Goal: Task Accomplishment & Management: Manage account settings

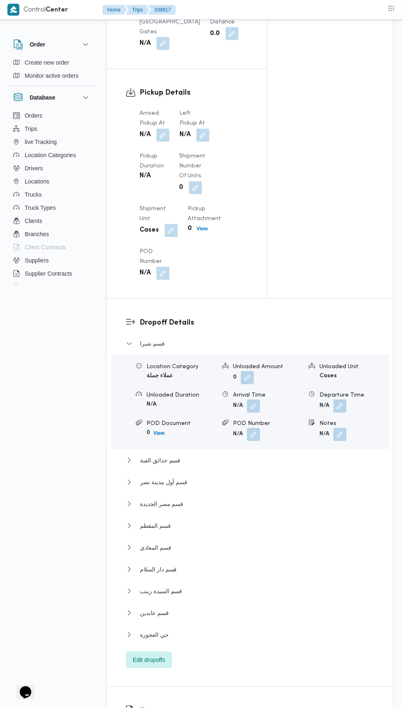
scroll to position [765, 0]
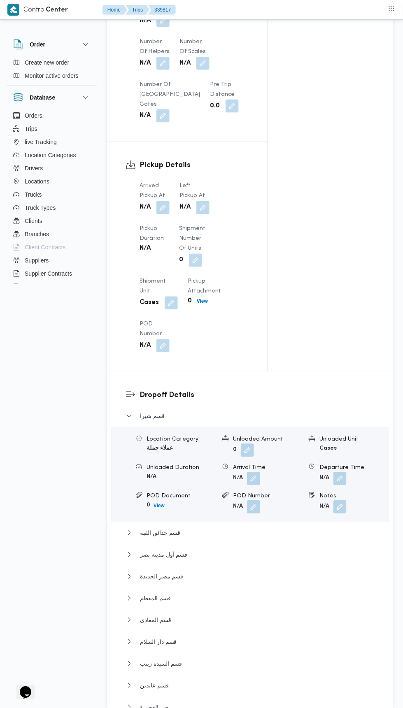
click at [163, 201] on button "button" at bounding box center [162, 207] width 13 height 13
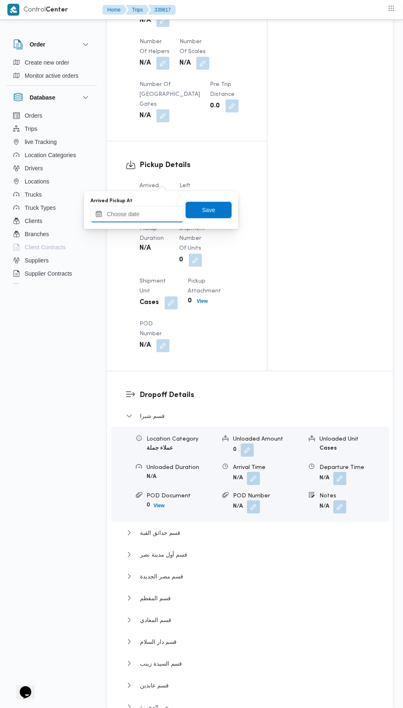
click at [144, 216] on input "Arrived Pickup At" at bounding box center [137, 214] width 93 height 16
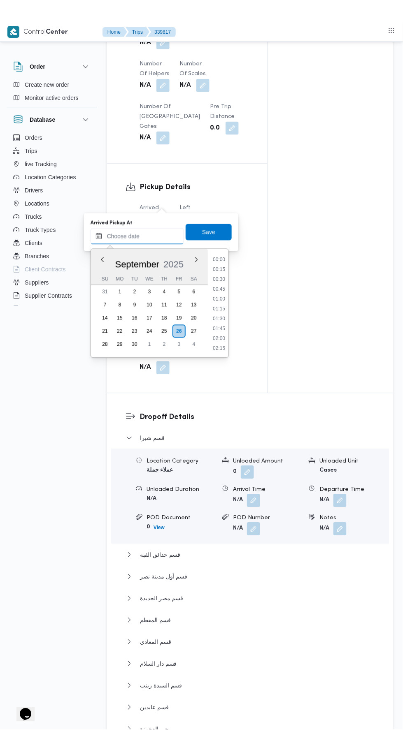
scroll to position [315, 0]
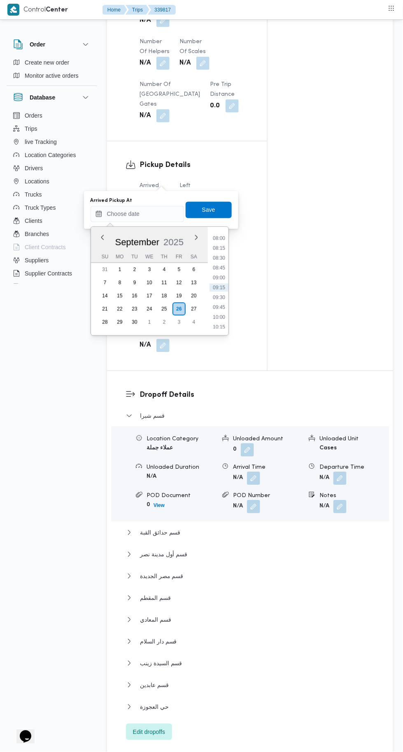
click at [218, 307] on li "09:45" at bounding box center [218, 308] width 19 height 8
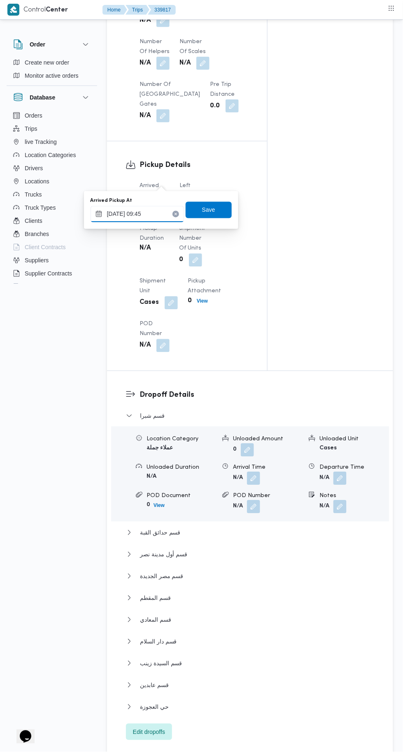
click at [128, 214] on input "[DATE] 09:45" at bounding box center [137, 214] width 93 height 16
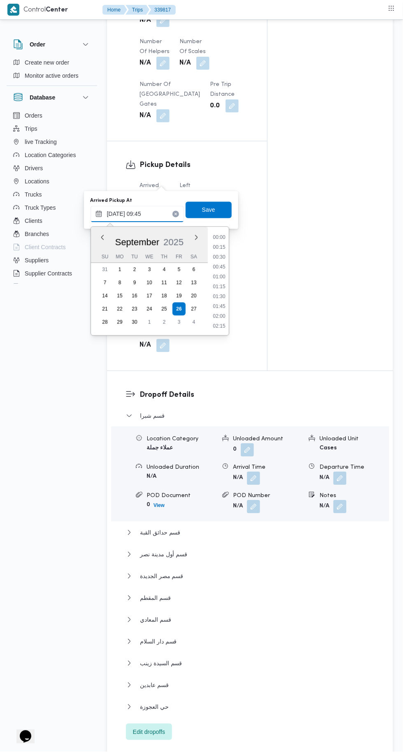
scroll to position [335, 0]
click at [219, 307] on li "10:15" at bounding box center [218, 308] width 19 height 8
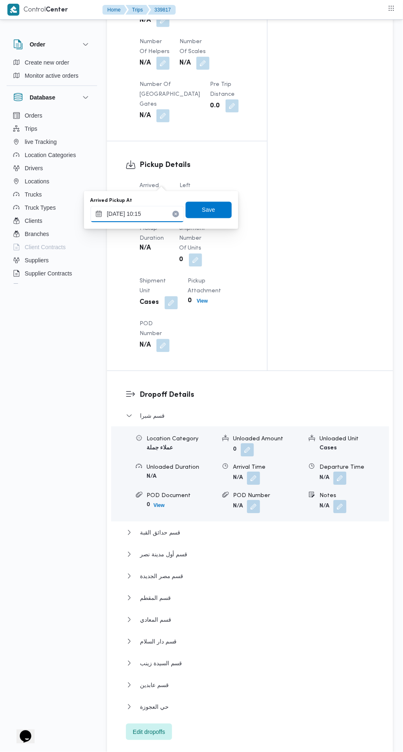
click at [141, 214] on input "[DATE] 10:15" at bounding box center [137, 214] width 93 height 16
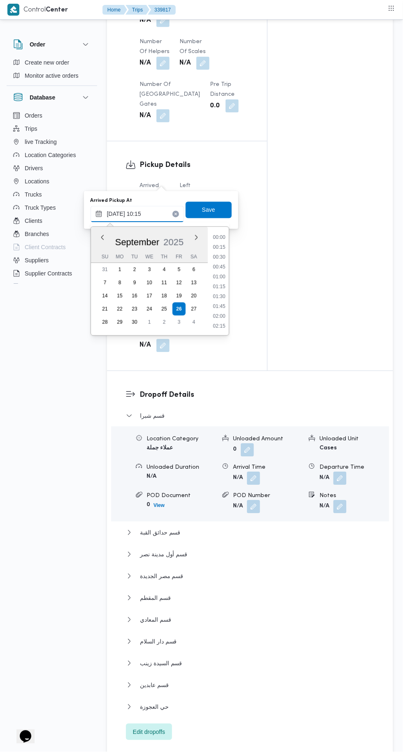
scroll to position [355, 0]
click at [215, 275] on li "10:00" at bounding box center [218, 278] width 19 height 8
type input "26/09/2025 10:00"
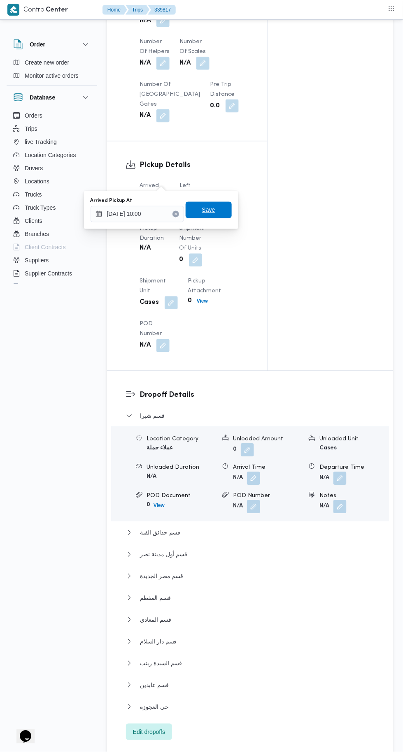
click at [201, 206] on span "Save" at bounding box center [209, 210] width 46 height 16
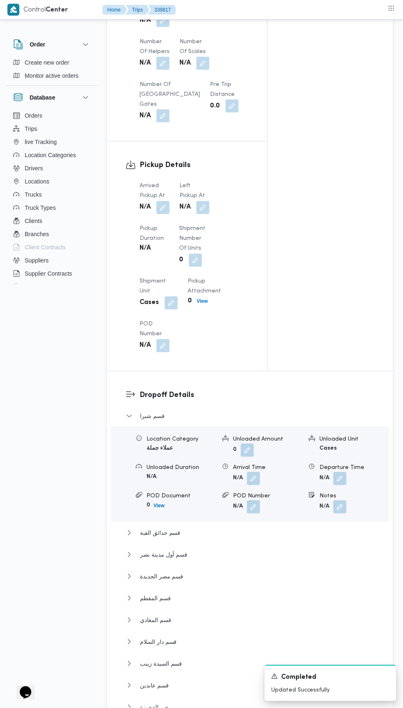
click at [199, 201] on button "button" at bounding box center [202, 207] width 13 height 13
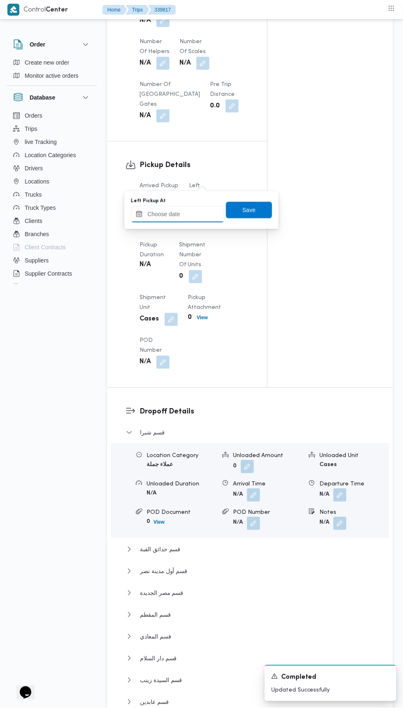
click at [181, 214] on input "Left Pickup At" at bounding box center [177, 214] width 93 height 16
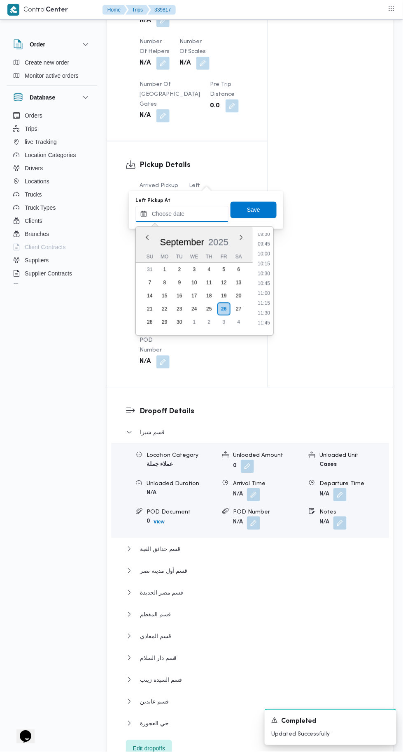
scroll to position [378, 0]
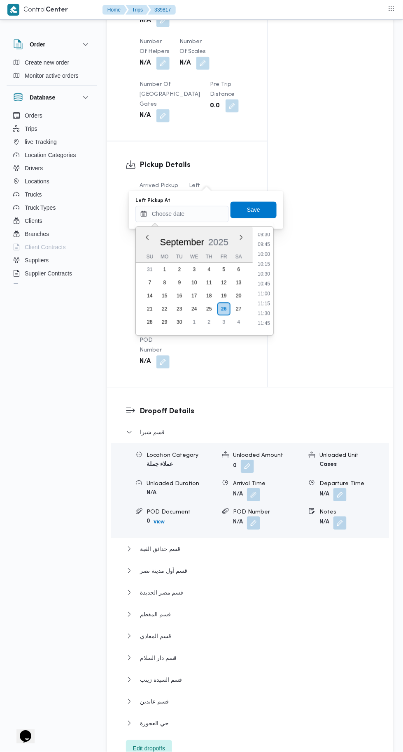
click at [264, 293] on li "11:00" at bounding box center [263, 294] width 19 height 8
type input "26/09/2025 11:00"
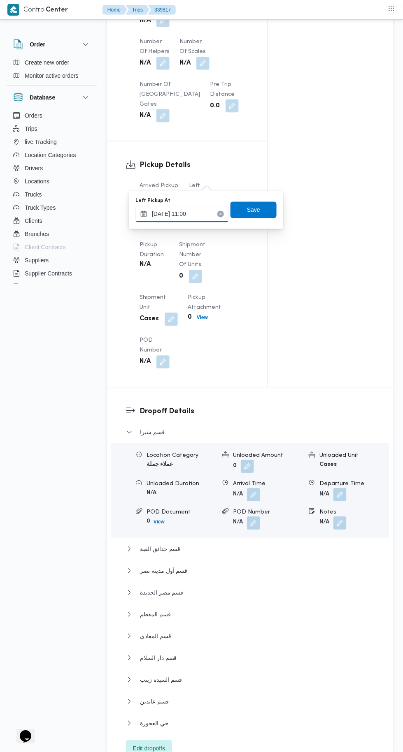
click at [204, 216] on input "26/09/2025 11:00" at bounding box center [181, 214] width 93 height 16
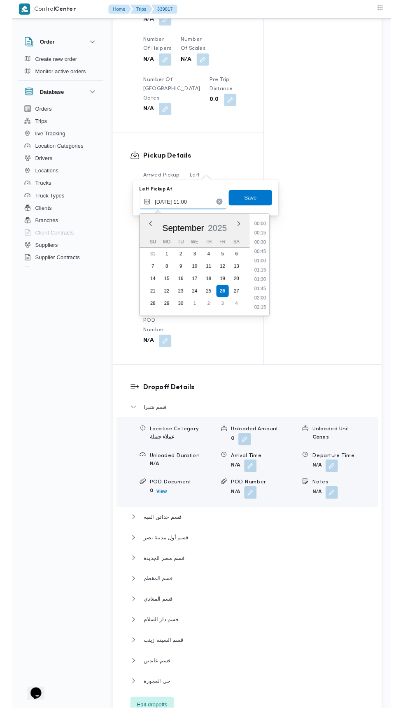
scroll to position [384, 0]
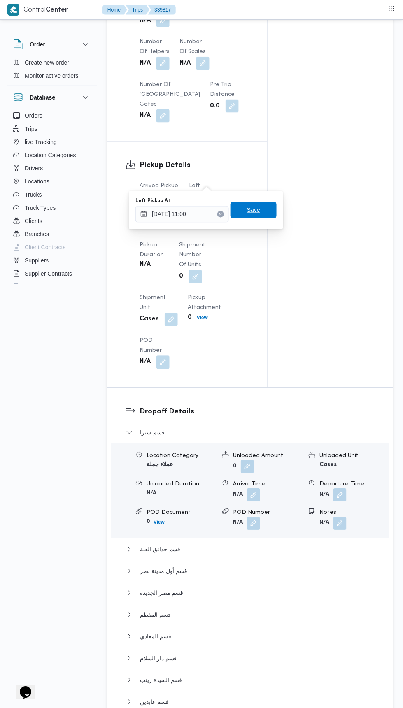
click at [258, 211] on span "Save" at bounding box center [253, 210] width 13 height 10
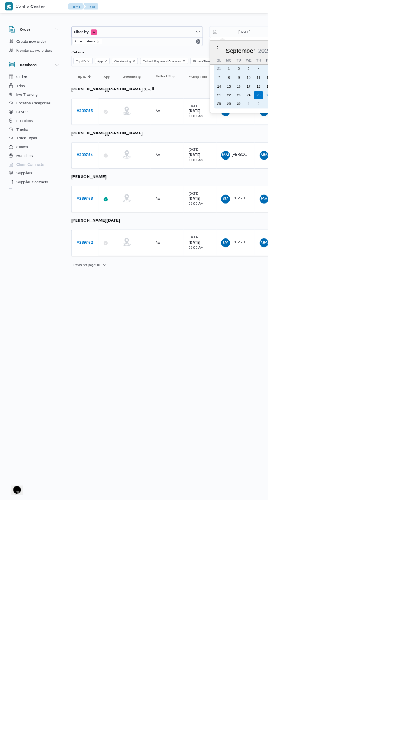
type input "[DATE]"
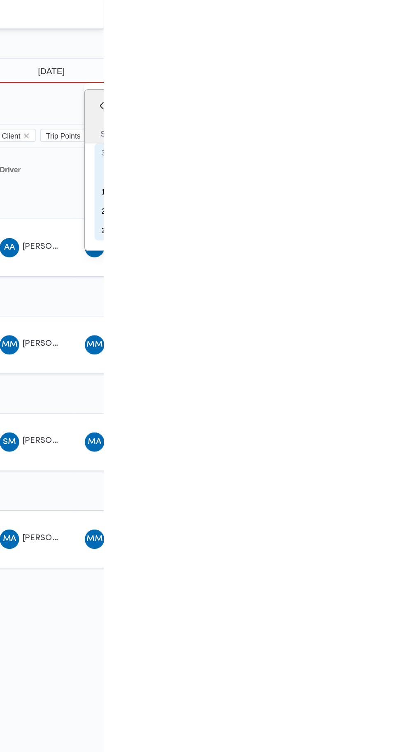
type input "[DATE]"
click at [378, 48] on input "[DATE]" at bounding box center [361, 48] width 93 height 16
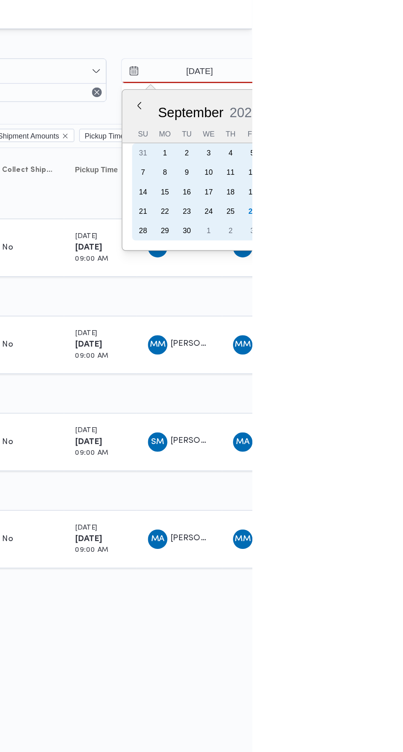
click at [402, 143] on div "26" at bounding box center [403, 143] width 13 height 13
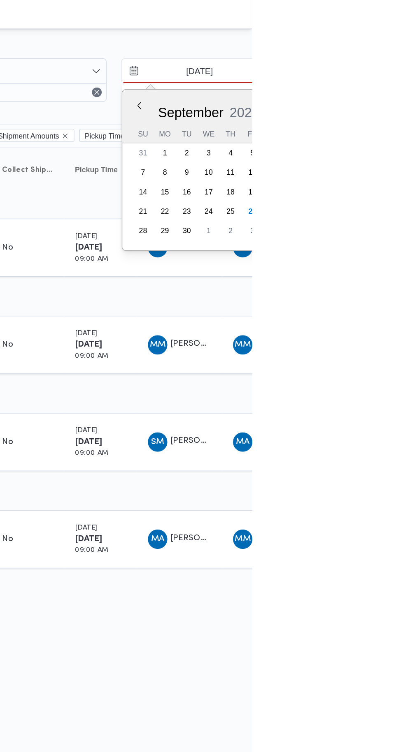
type input "[DATE]"
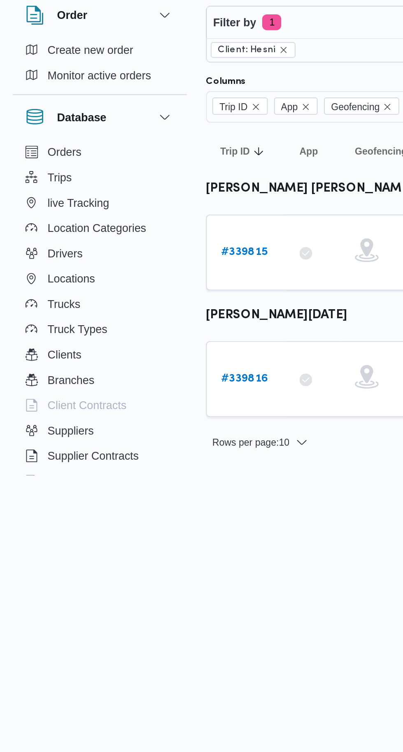
click at [129, 167] on b "# 339815" at bounding box center [127, 167] width 24 height 5
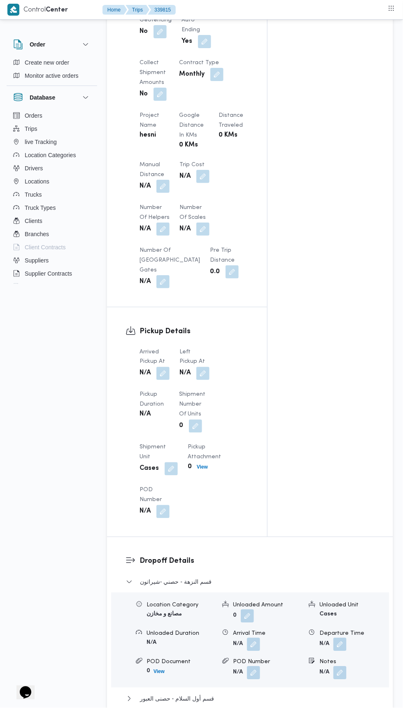
scroll to position [569, 0]
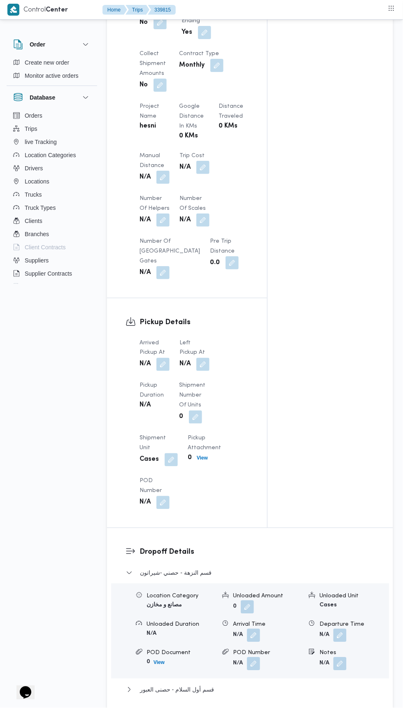
click at [162, 362] on button "button" at bounding box center [162, 364] width 13 height 13
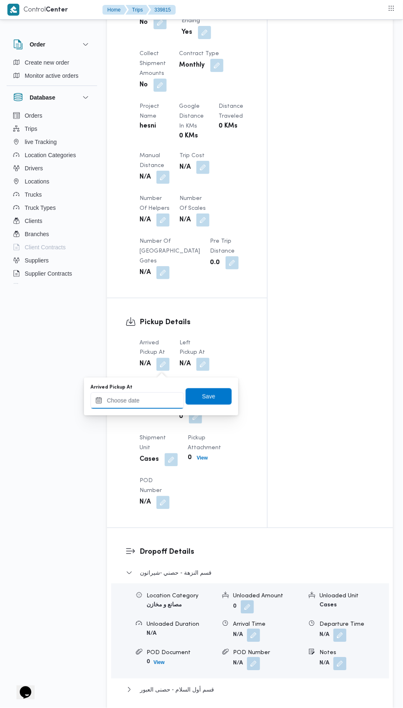
click at [144, 401] on input "Arrived Pickup At" at bounding box center [137, 400] width 93 height 16
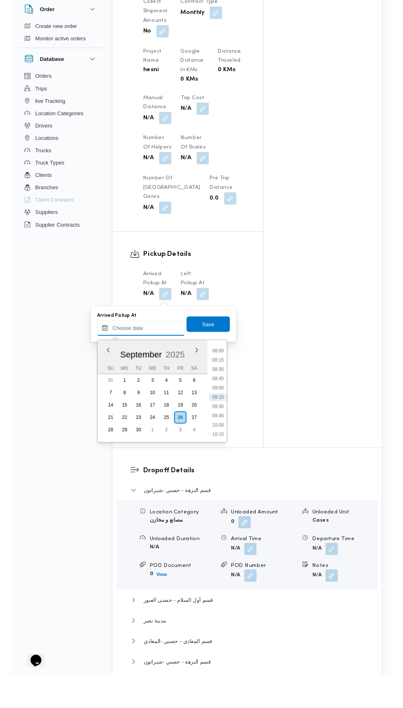
scroll to position [586, 0]
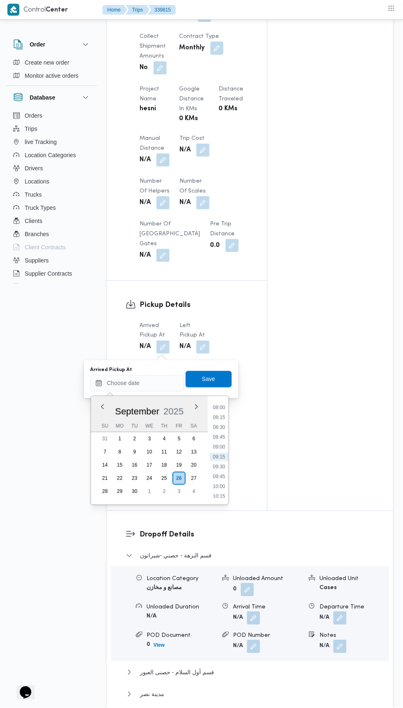
click at [218, 456] on li "09:15" at bounding box center [218, 457] width 19 height 8
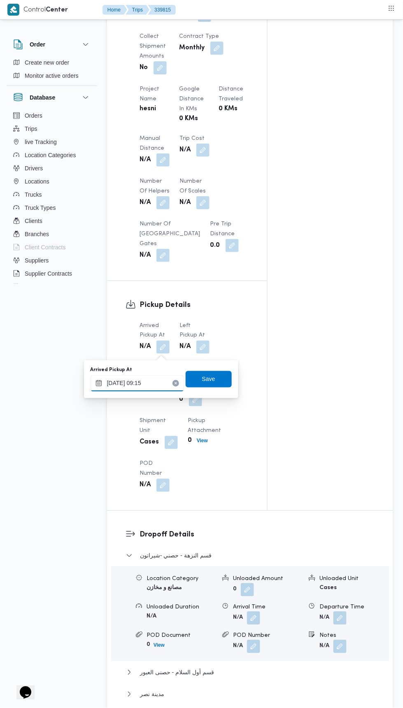
click at [120, 383] on input "[DATE] 09:15" at bounding box center [137, 383] width 93 height 16
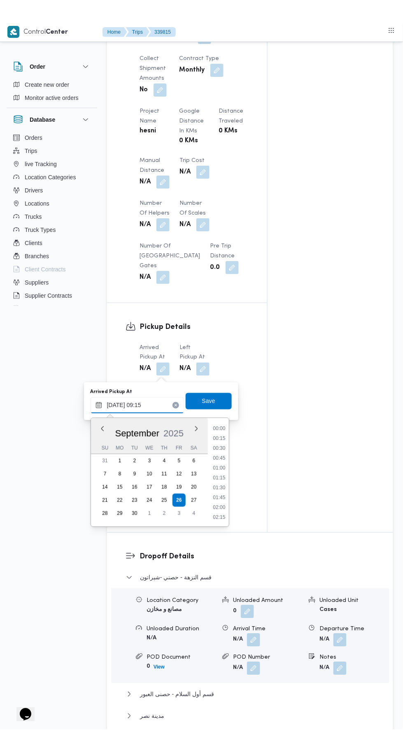
scroll to position [315, 0]
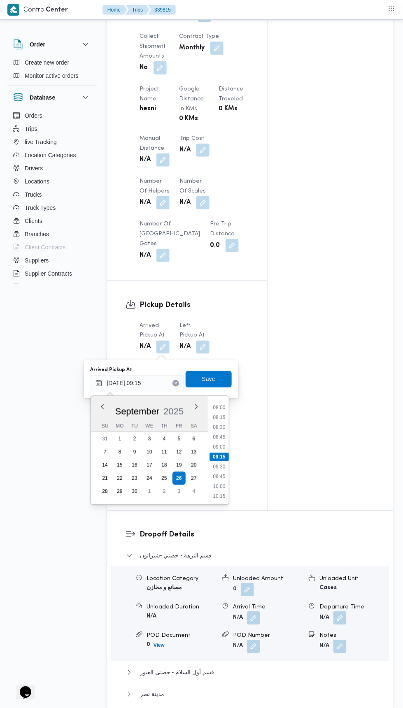
click at [216, 466] on li "09:30" at bounding box center [218, 467] width 19 height 8
type input "[DATE] 09:30"
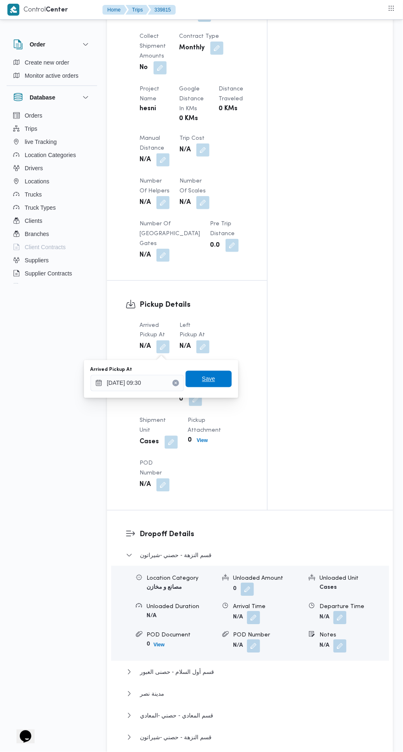
click at [196, 372] on span "Save" at bounding box center [209, 379] width 46 height 16
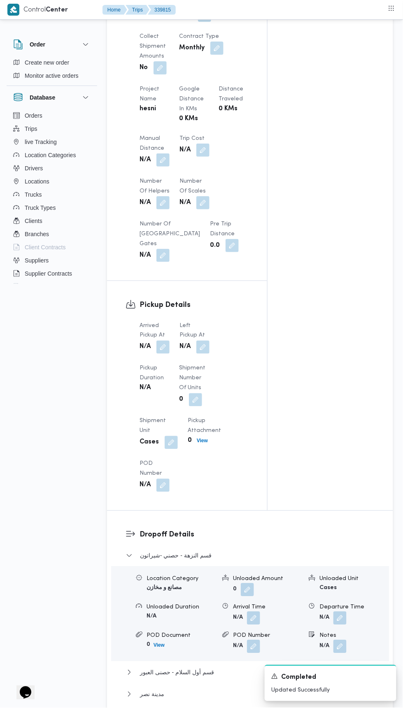
click at [199, 348] on button "button" at bounding box center [202, 347] width 13 height 13
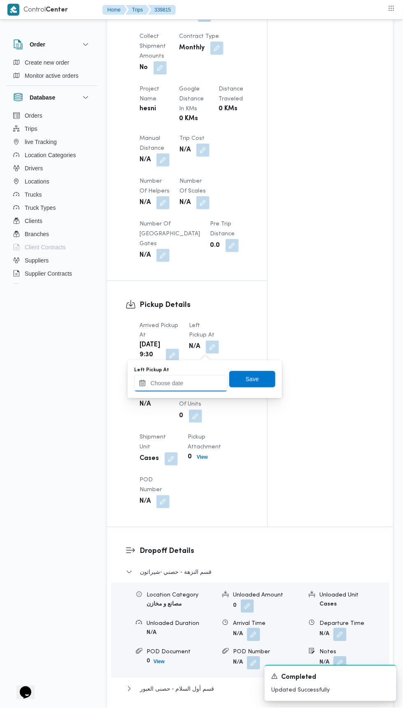
click at [183, 383] on input "Left Pickup At" at bounding box center [180, 383] width 93 height 16
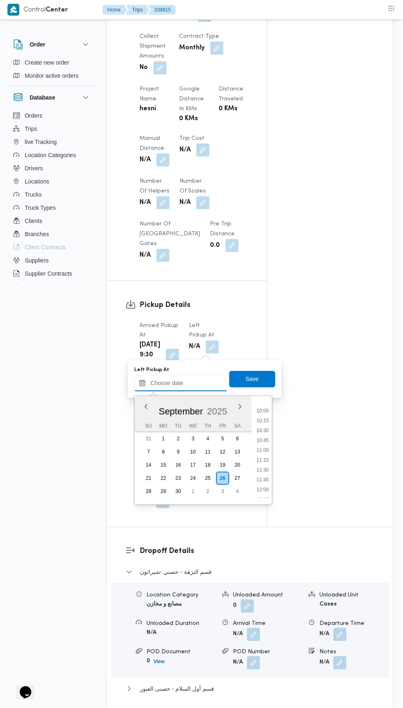
scroll to position [391, 0]
click at [262, 437] on li "10:45" at bounding box center [262, 440] width 19 height 8
type input "[DATE] 10:45"
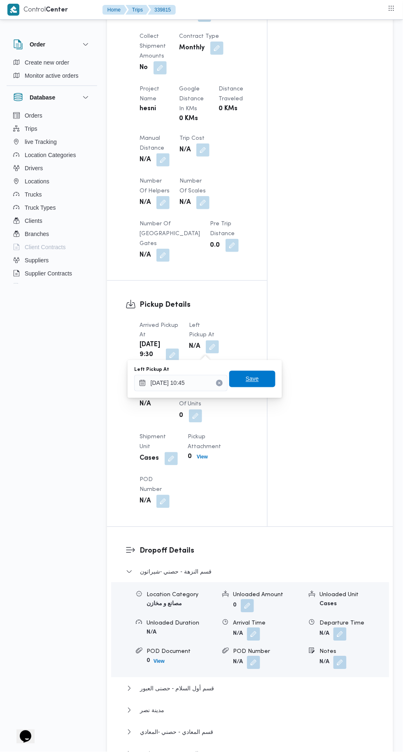
click at [253, 379] on span "Save" at bounding box center [252, 379] width 13 height 10
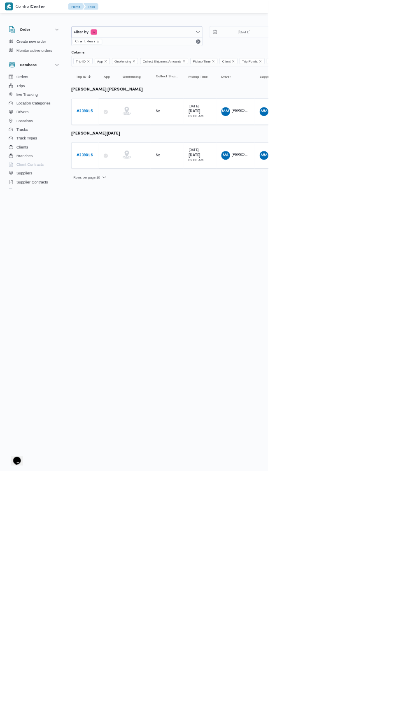
click at [125, 229] on link "# 339816" at bounding box center [127, 234] width 25 height 10
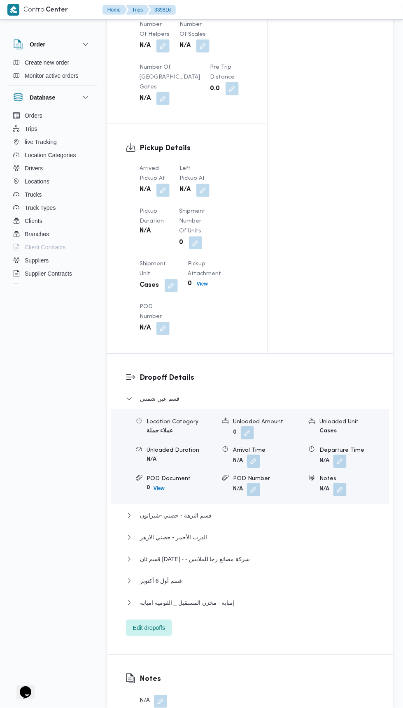
scroll to position [749, 0]
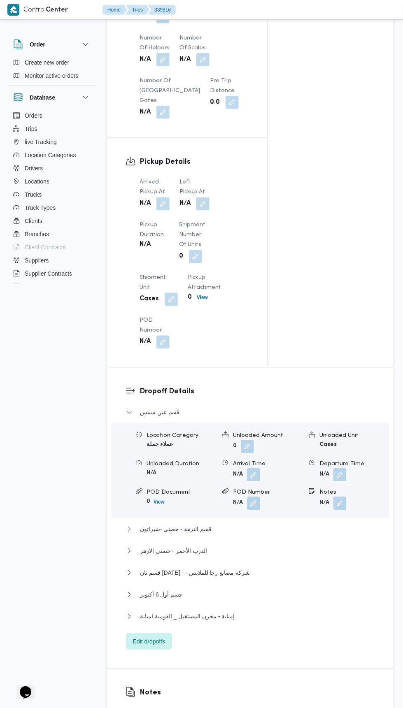
click at [161, 207] on button "button" at bounding box center [162, 203] width 13 height 13
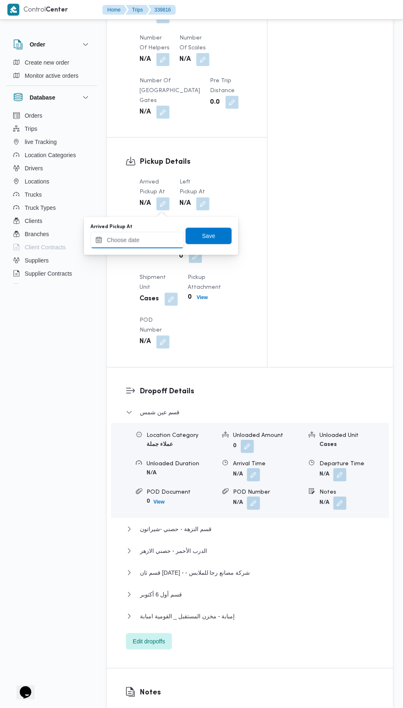
click at [139, 239] on input "Arrived Pickup At" at bounding box center [137, 240] width 93 height 16
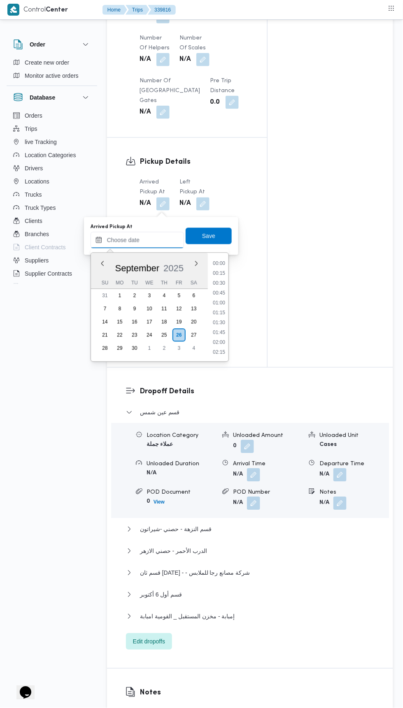
scroll to position [315, 0]
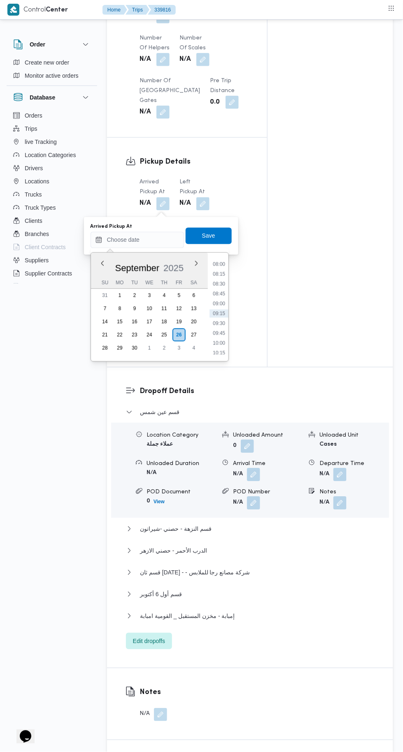
click at [217, 303] on li "09:00" at bounding box center [218, 304] width 19 height 8
type input "[DATE] 09:00"
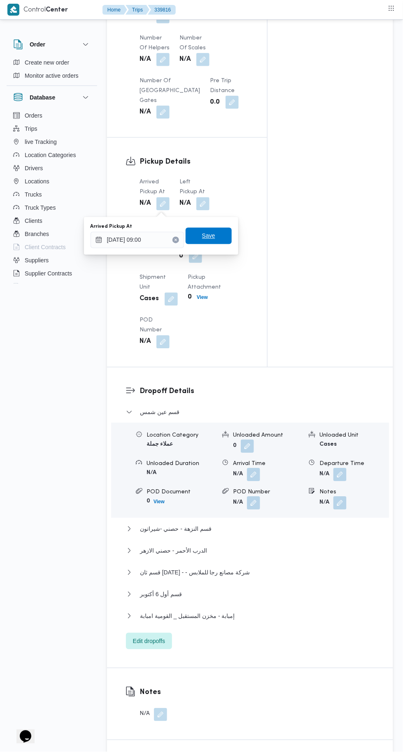
click at [209, 235] on span "Save" at bounding box center [208, 236] width 13 height 10
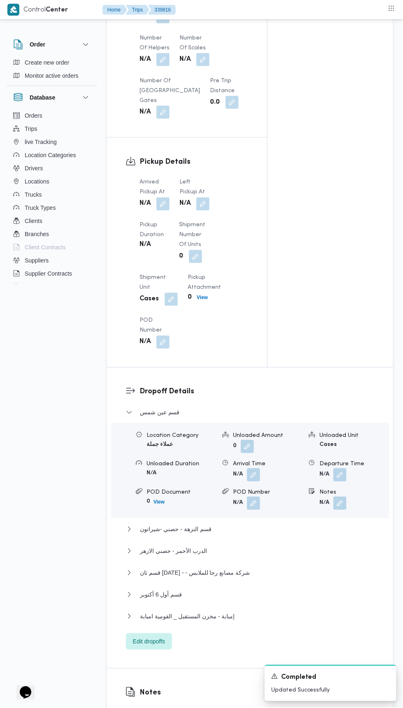
click at [205, 204] on button "button" at bounding box center [202, 203] width 13 height 13
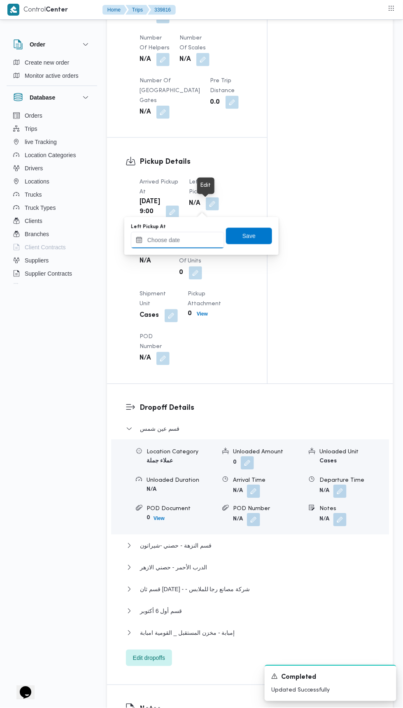
click at [192, 242] on input "Left Pickup At" at bounding box center [177, 240] width 93 height 16
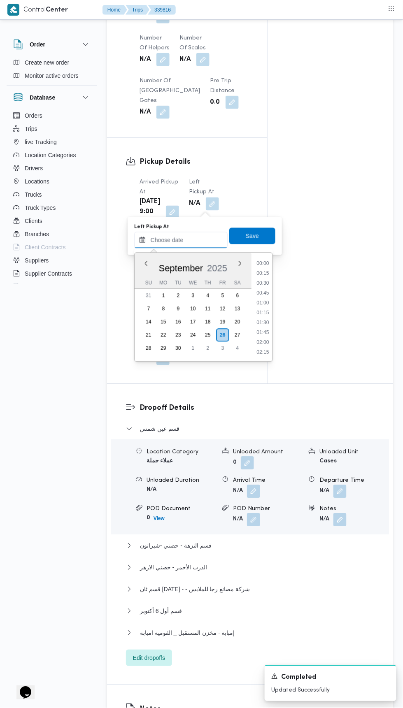
scroll to position [325, 0]
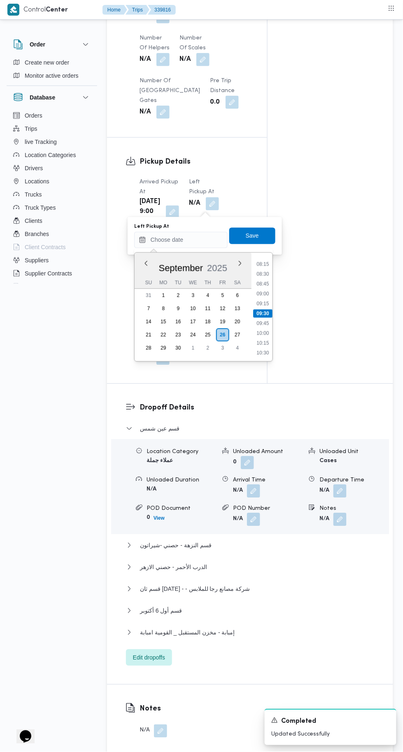
click at [262, 343] on li "10:15" at bounding box center [262, 343] width 19 height 8
type input "[DATE] 10:15"
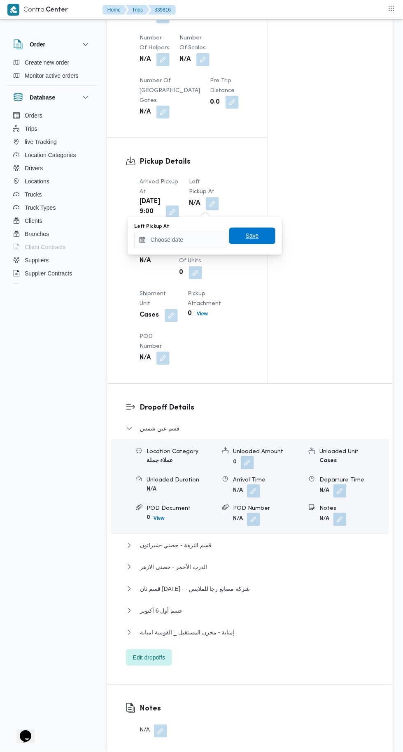
click at [253, 242] on span "Save" at bounding box center [252, 236] width 46 height 16
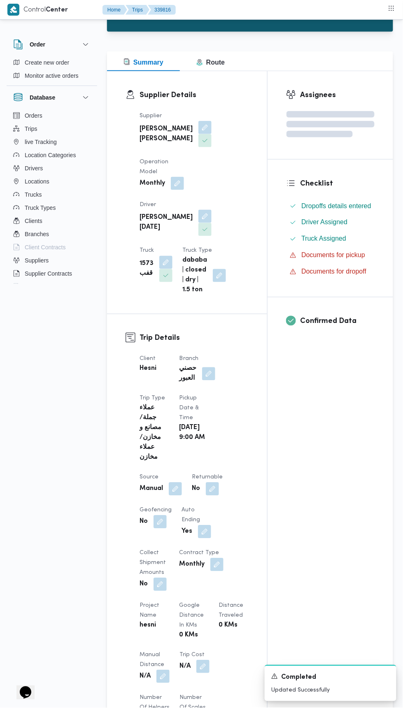
scroll to position [0, 0]
